Goal: Use online tool/utility

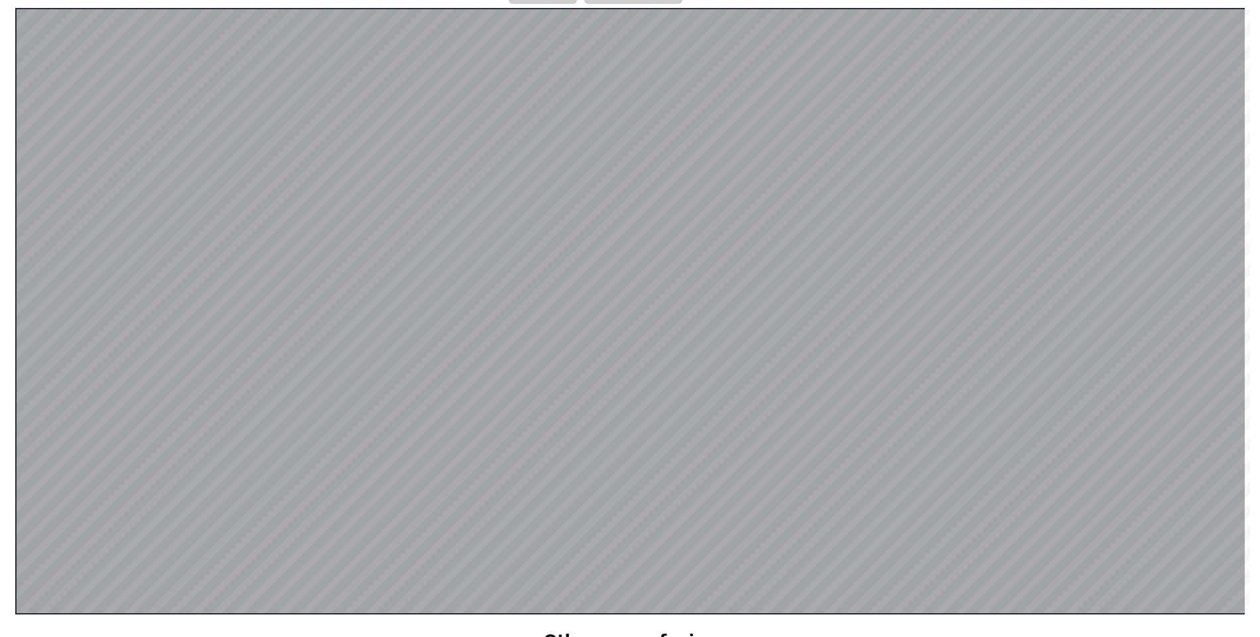
scroll to position [258, 0]
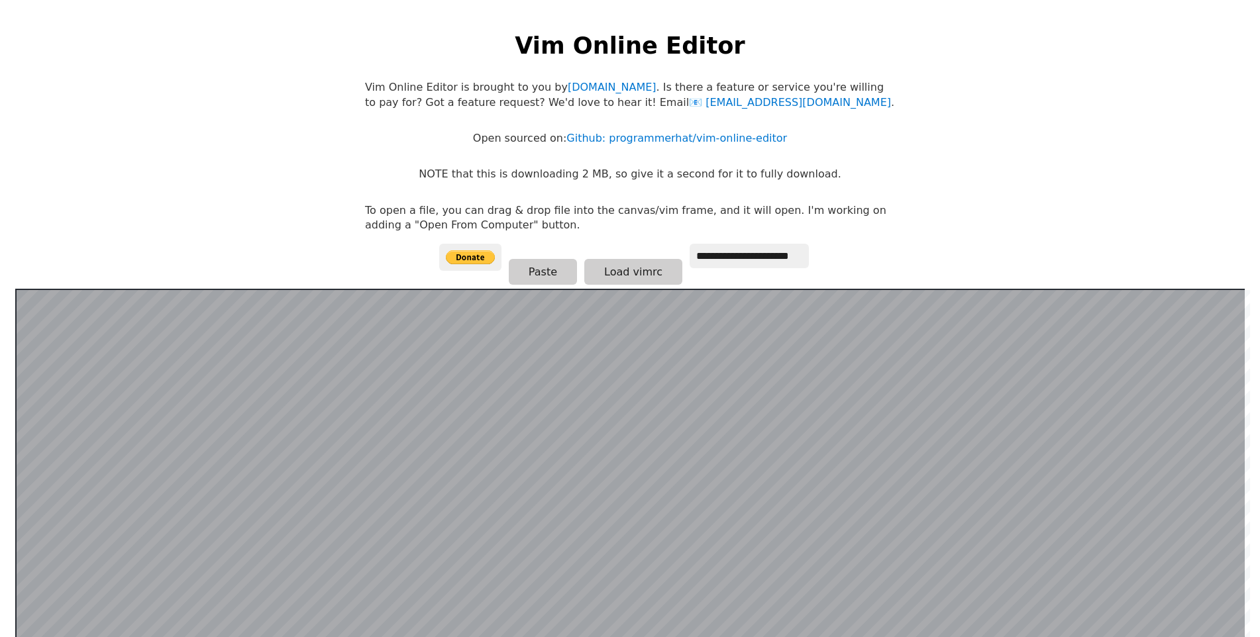
click at [197, 213] on html "**********" at bounding box center [630, 332] width 1260 height 664
